Goal: Task Accomplishment & Management: Manage account settings

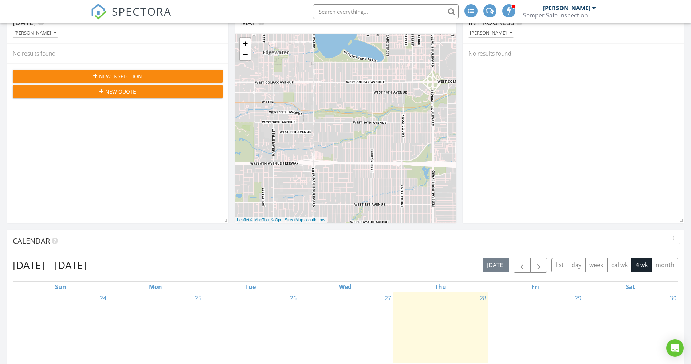
scroll to position [255, 0]
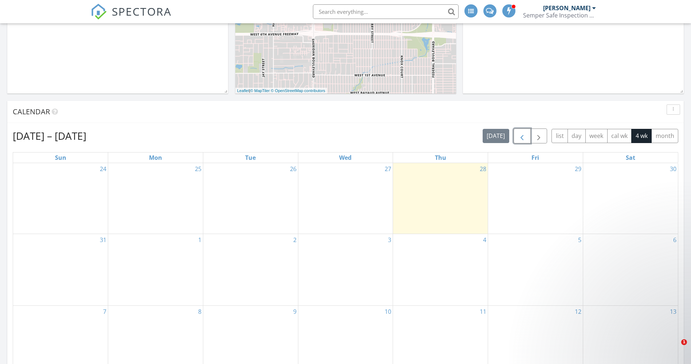
click at [522, 134] on span "button" at bounding box center [522, 136] width 9 height 9
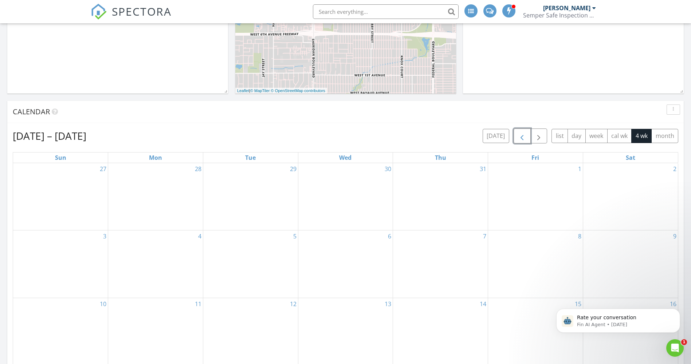
click at [523, 138] on span "button" at bounding box center [522, 136] width 9 height 9
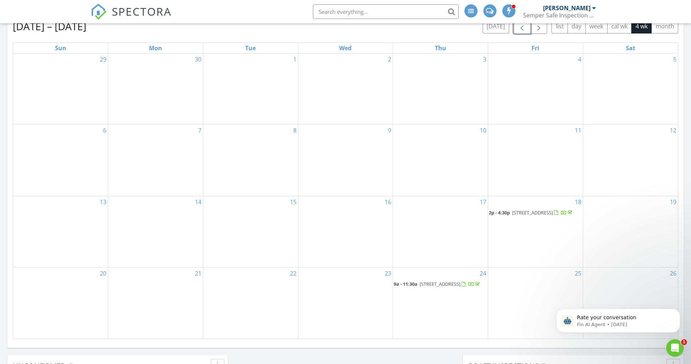
scroll to position [474, 0]
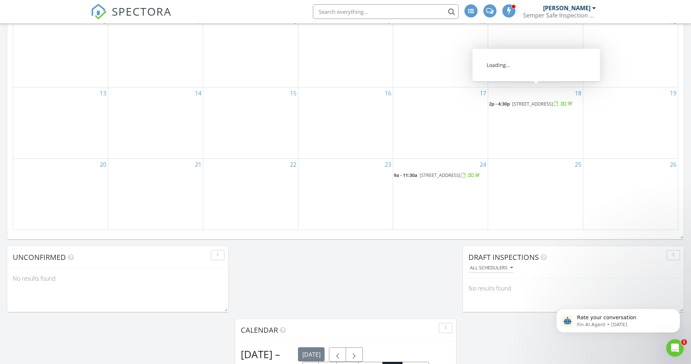
click at [539, 101] on span "7892 8th St, Buena Park 90621" at bounding box center [532, 104] width 41 height 7
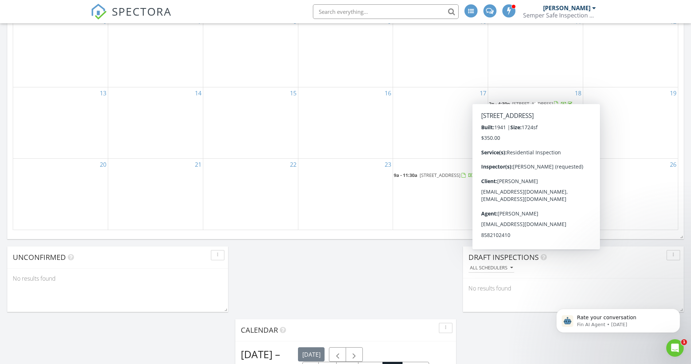
click at [544, 101] on span "7892 8th St, Buena Park 90621" at bounding box center [532, 104] width 41 height 7
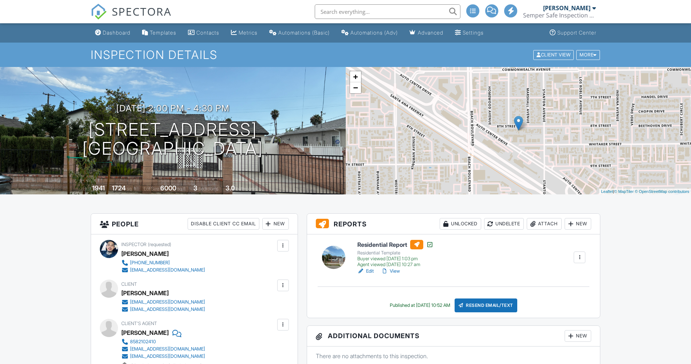
click at [339, 257] on div at bounding box center [333, 257] width 23 height 23
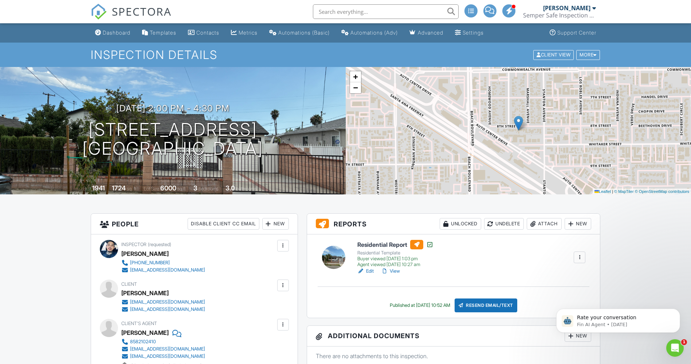
scroll to position [146, 0]
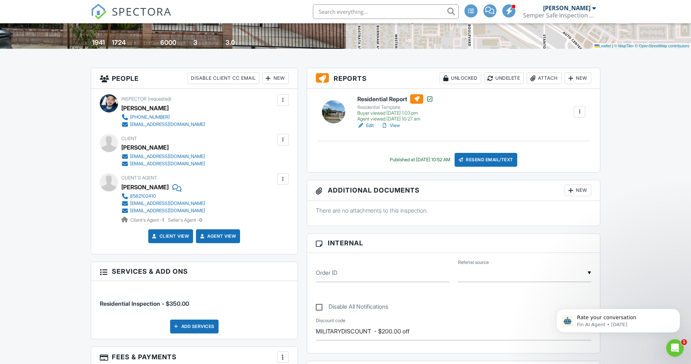
click at [582, 115] on div at bounding box center [579, 111] width 7 height 7
click at [416, 99] on div at bounding box center [416, 98] width 13 height 9
